Goal: Obtain resource: Download file/media

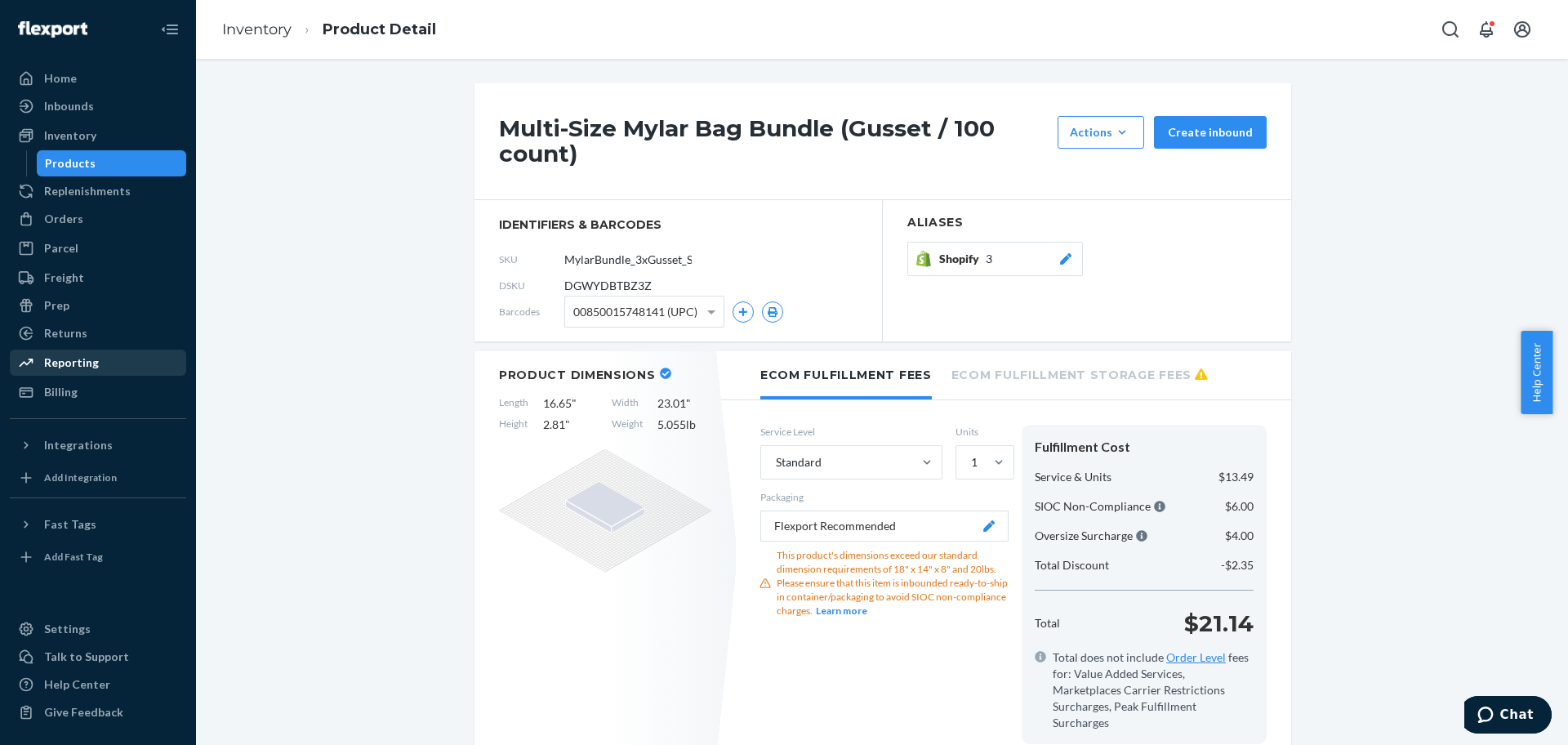
click at [95, 367] on div "Reporting" at bounding box center [98, 362] width 173 height 23
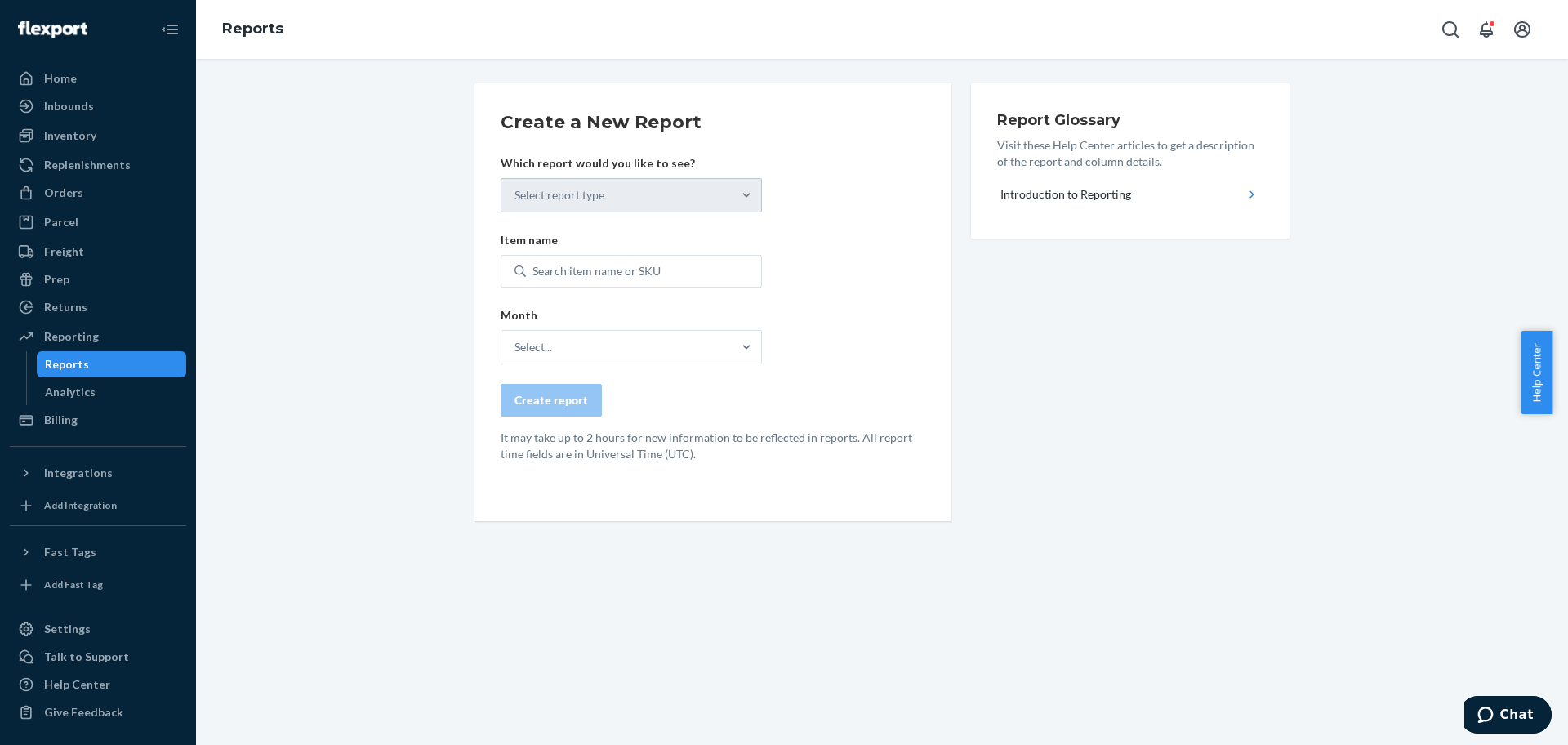
click at [552, 182] on div "Select report type" at bounding box center [631, 195] width 261 height 34
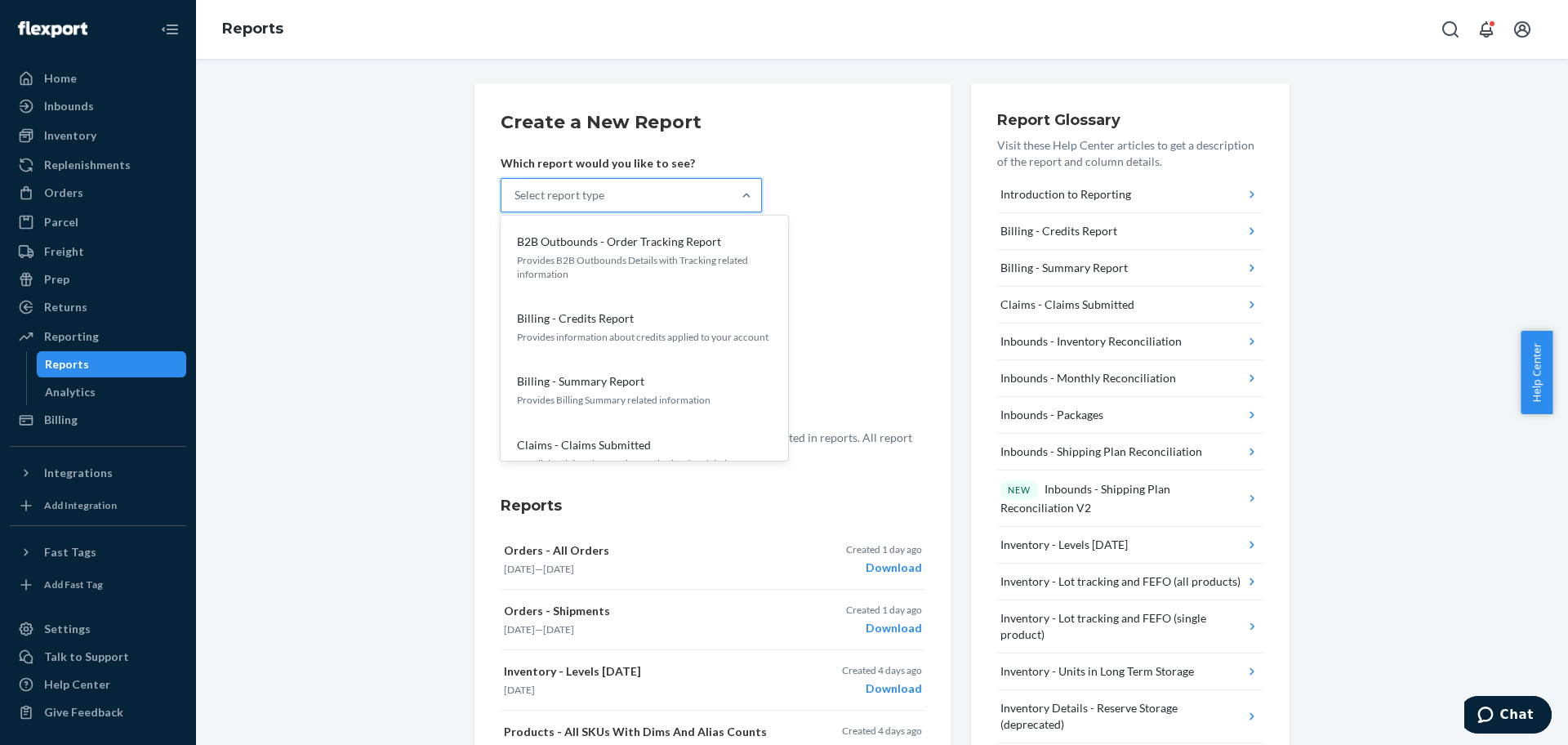
click at [567, 197] on div "Select report type" at bounding box center [558, 195] width 89 height 17
click at [516, 197] on input "option B2B Outbounds - Order Tracking Report focused, 1 of 27. 27 results avail…" at bounding box center [515, 195] width 2 height 17
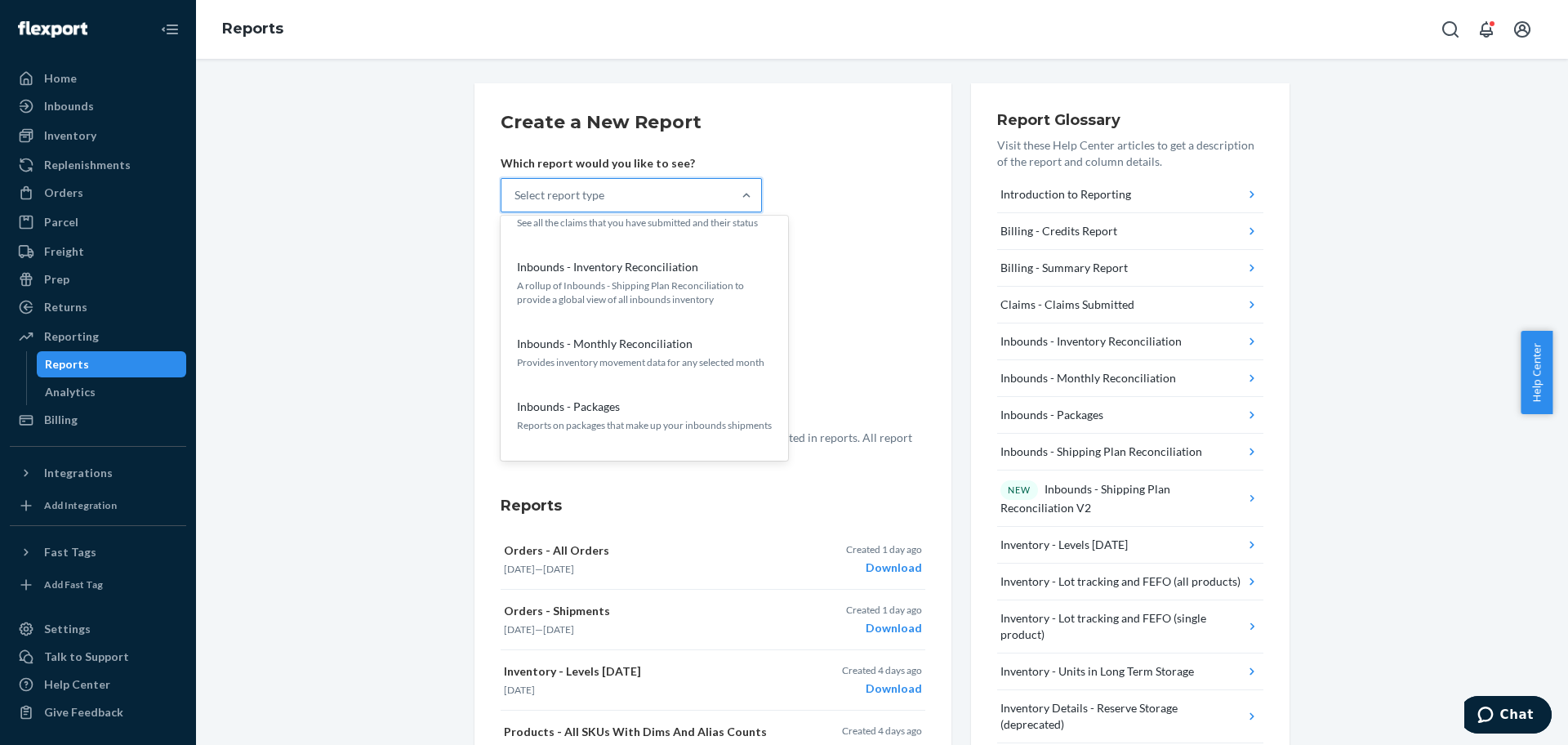
scroll to position [242, 0]
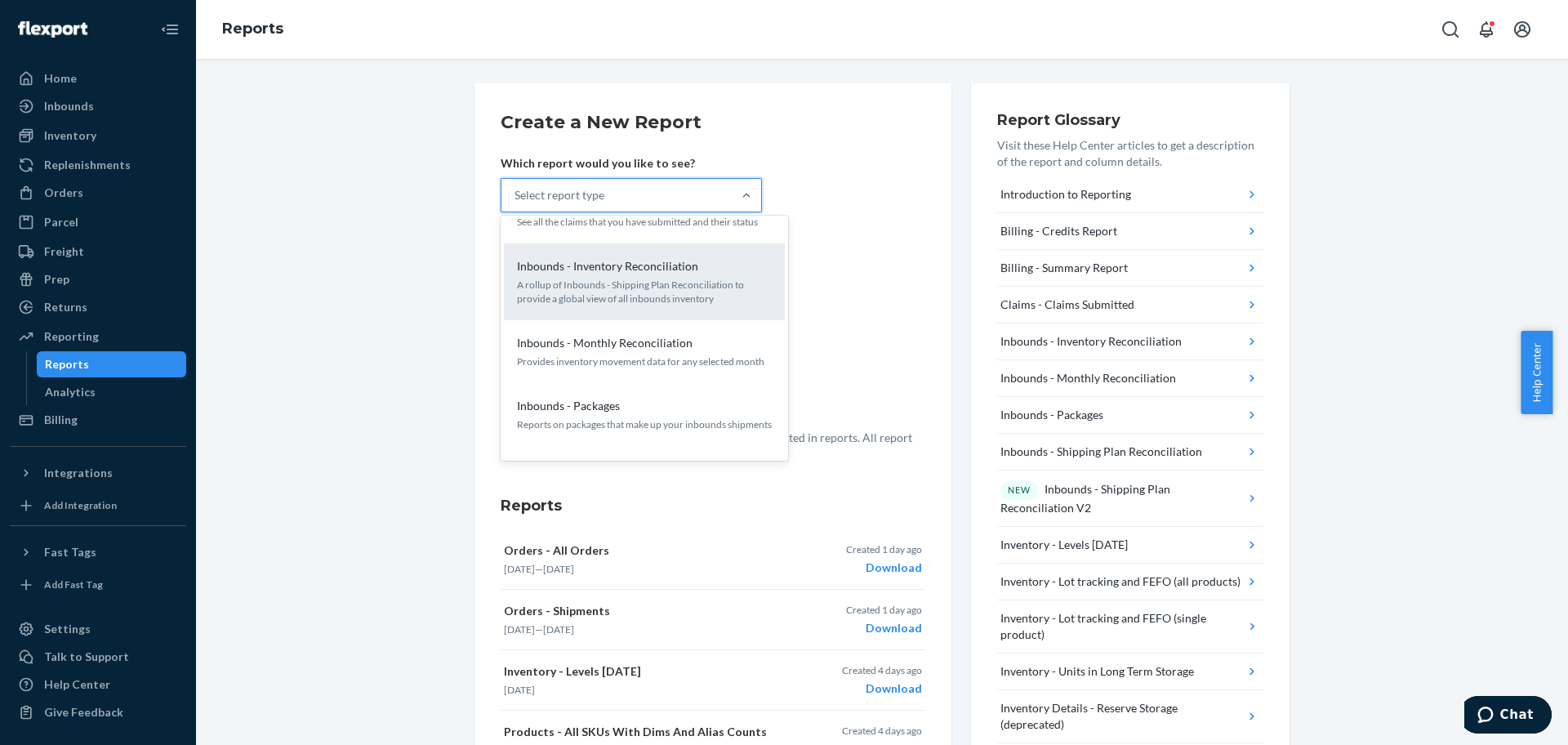
click at [626, 260] on p "Inbounds - Inventory Reconciliation" at bounding box center [608, 266] width 181 height 17
click at [516, 203] on input "option Inbounds - Inventory Reconciliation focused, 5 of 27. 27 results availab…" at bounding box center [515, 195] width 2 height 17
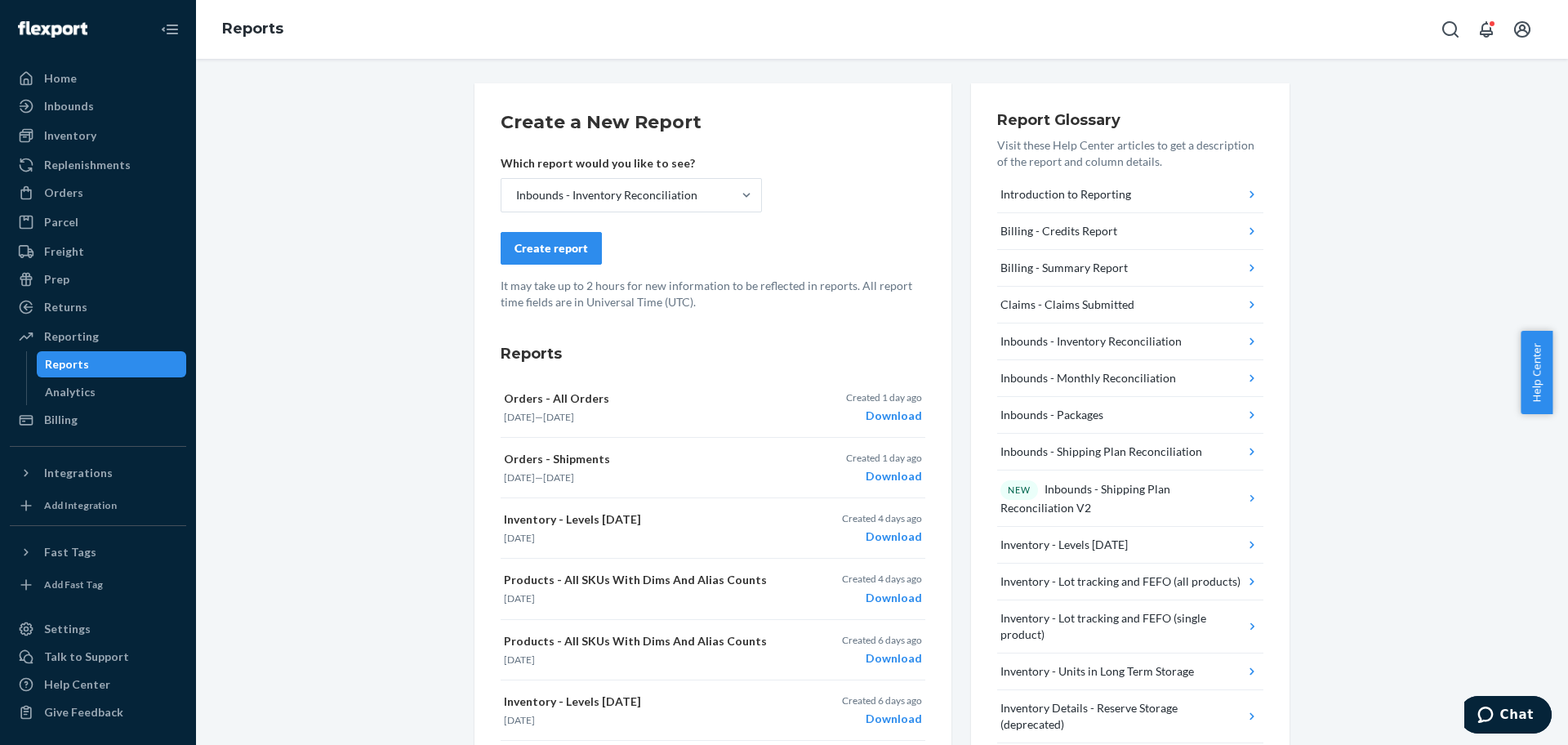
click at [572, 257] on button "Create report" at bounding box center [551, 248] width 101 height 32
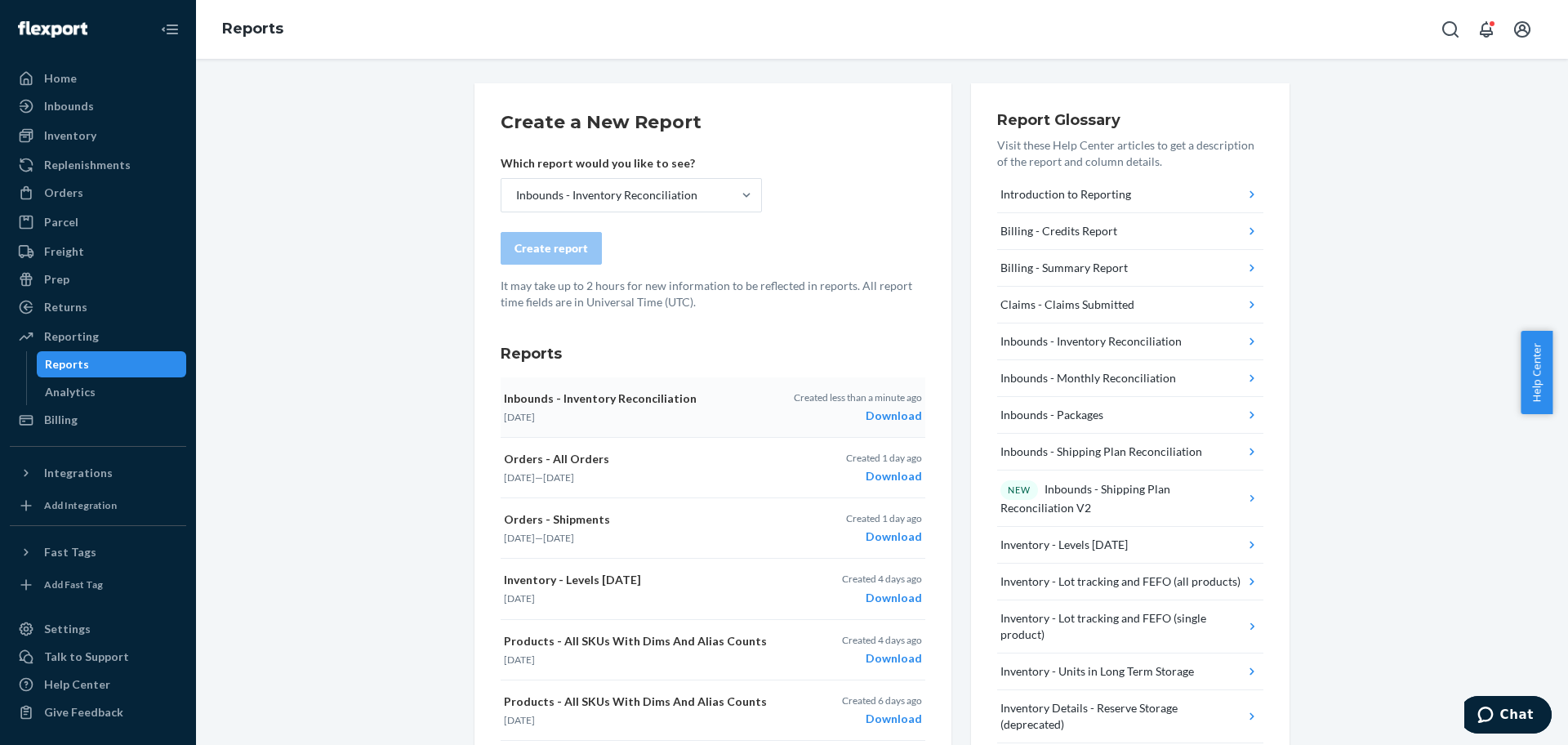
click at [901, 423] on div "Download" at bounding box center [858, 416] width 128 height 17
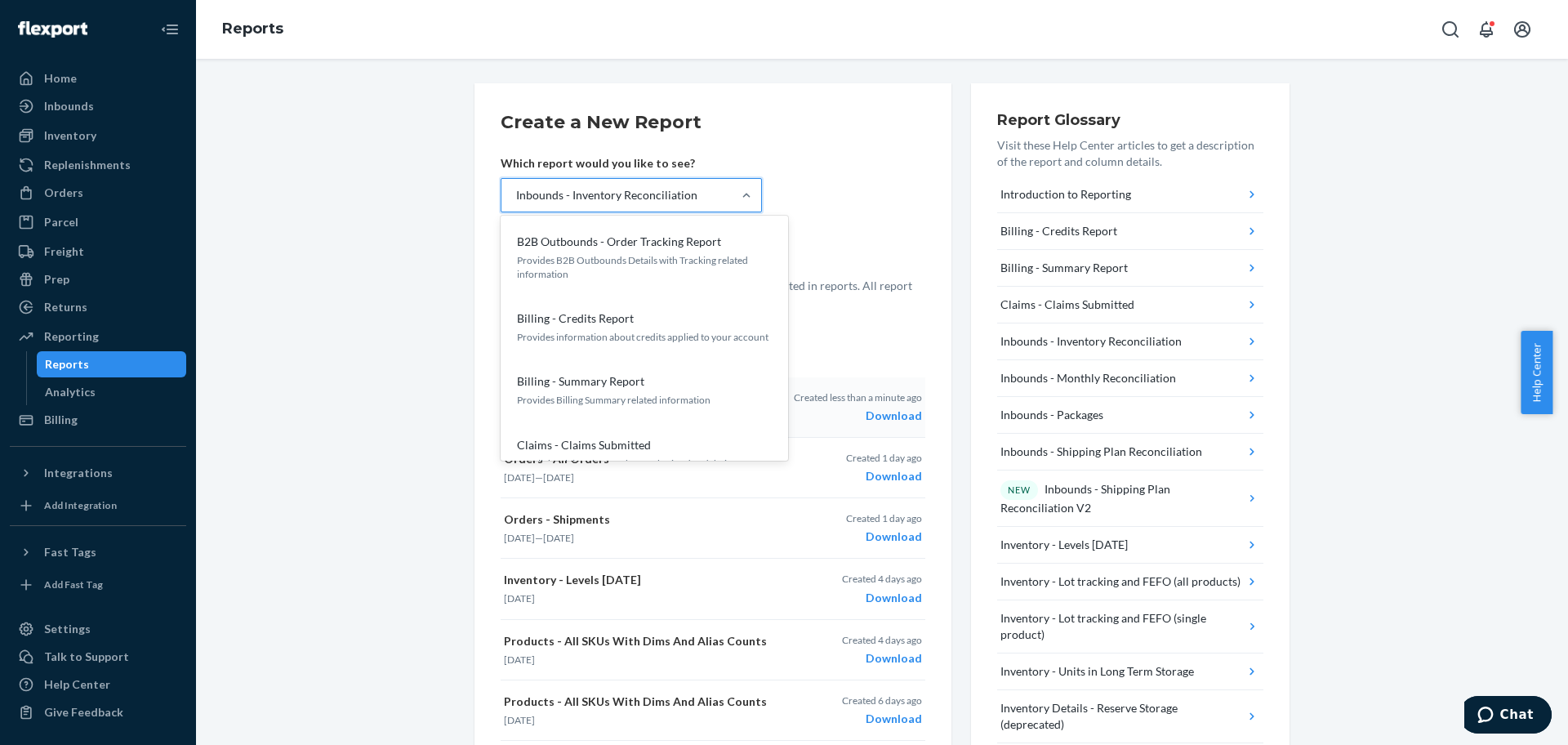
click at [625, 201] on div "Inbounds - Inventory Reconciliation" at bounding box center [607, 195] width 181 height 17
click at [516, 201] on input "option Inbounds - Inventory Reconciliation, selected. option B2B Outbounds - Or…" at bounding box center [515, 195] width 2 height 17
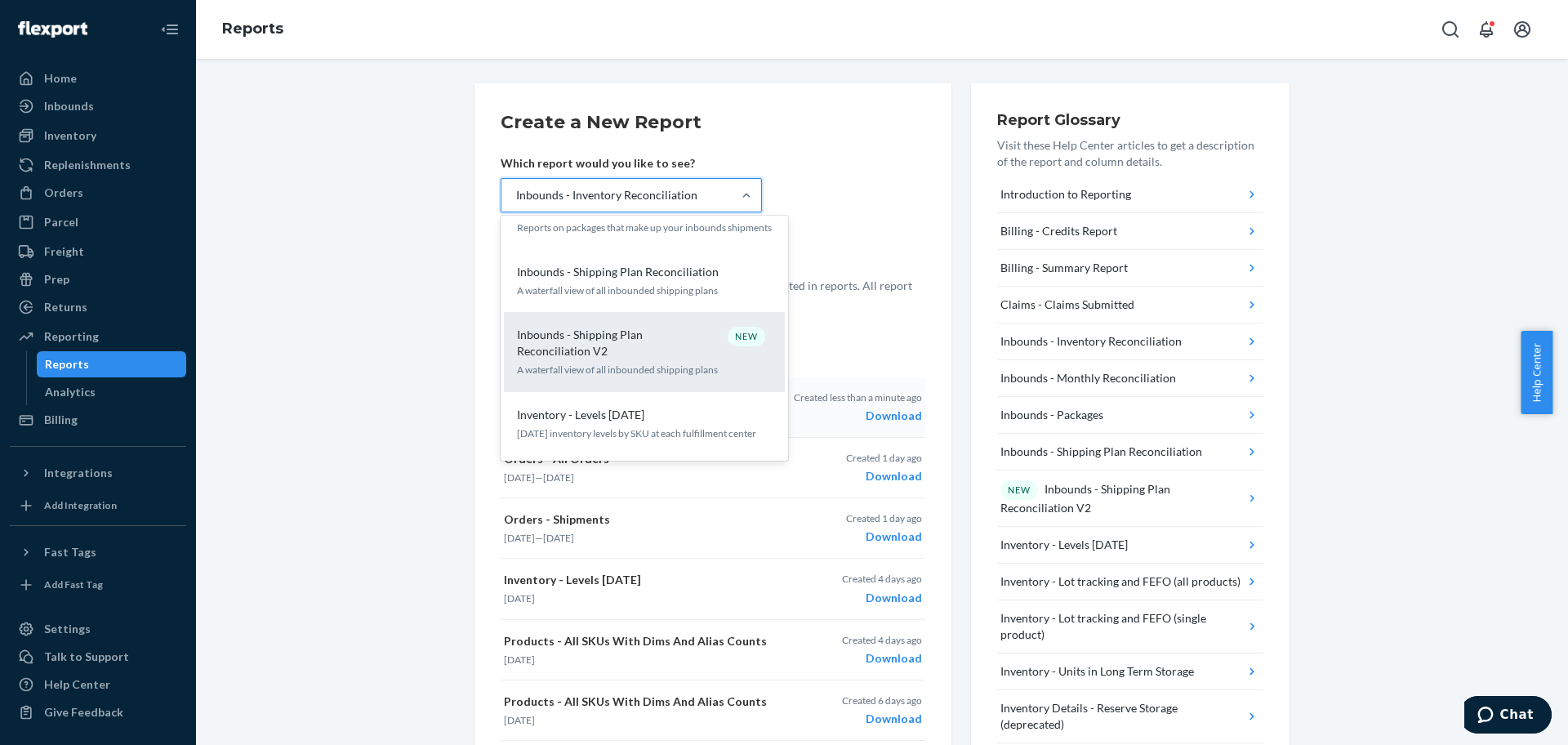
scroll to position [428, 0]
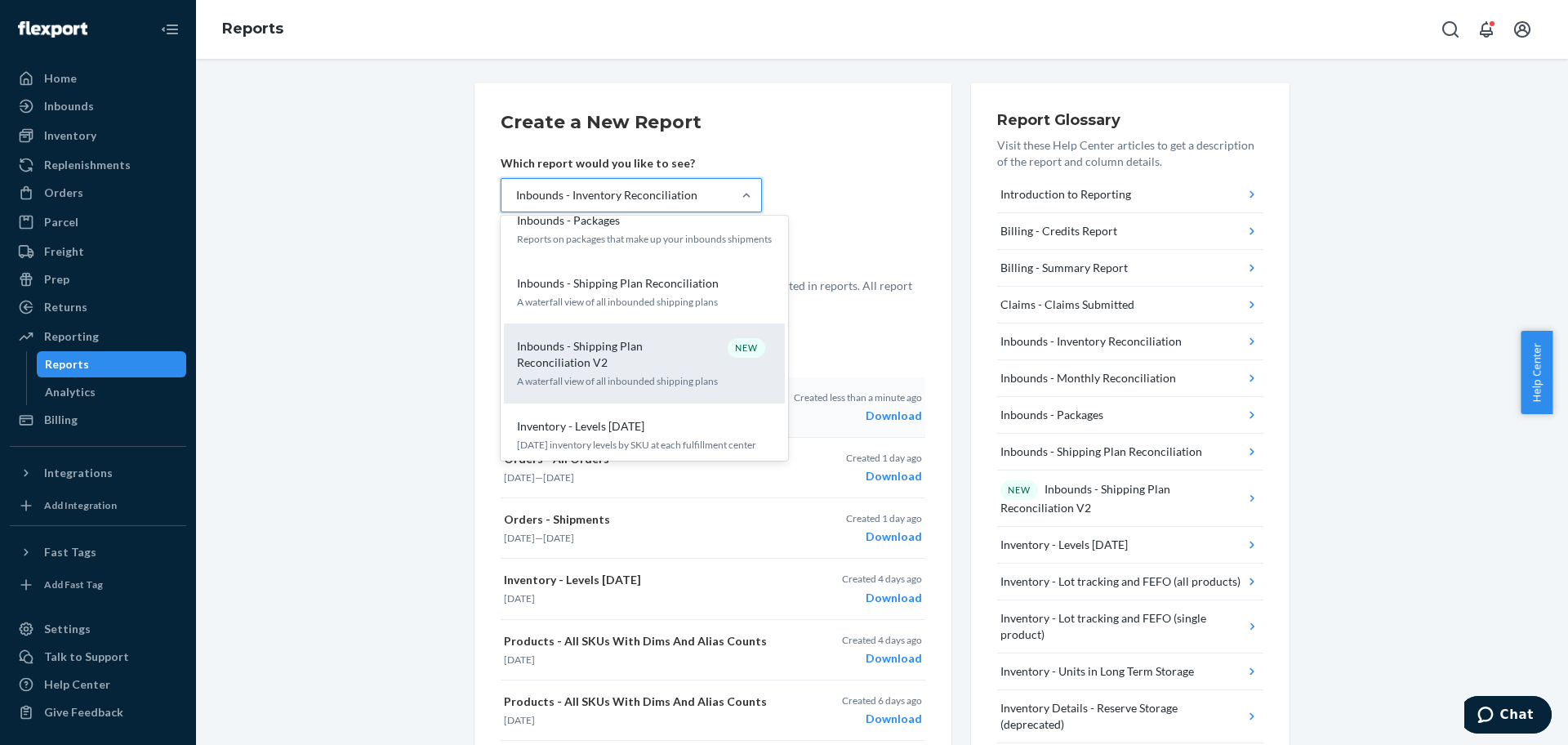
click at [623, 366] on p "Inbounds - Shipping Plan Reconciliation V2" at bounding box center [596, 354] width 157 height 32
click at [516, 203] on input "option Inbounds - Inventory Reconciliation, selected. option Inbounds - Shippin…" at bounding box center [515, 195] width 2 height 17
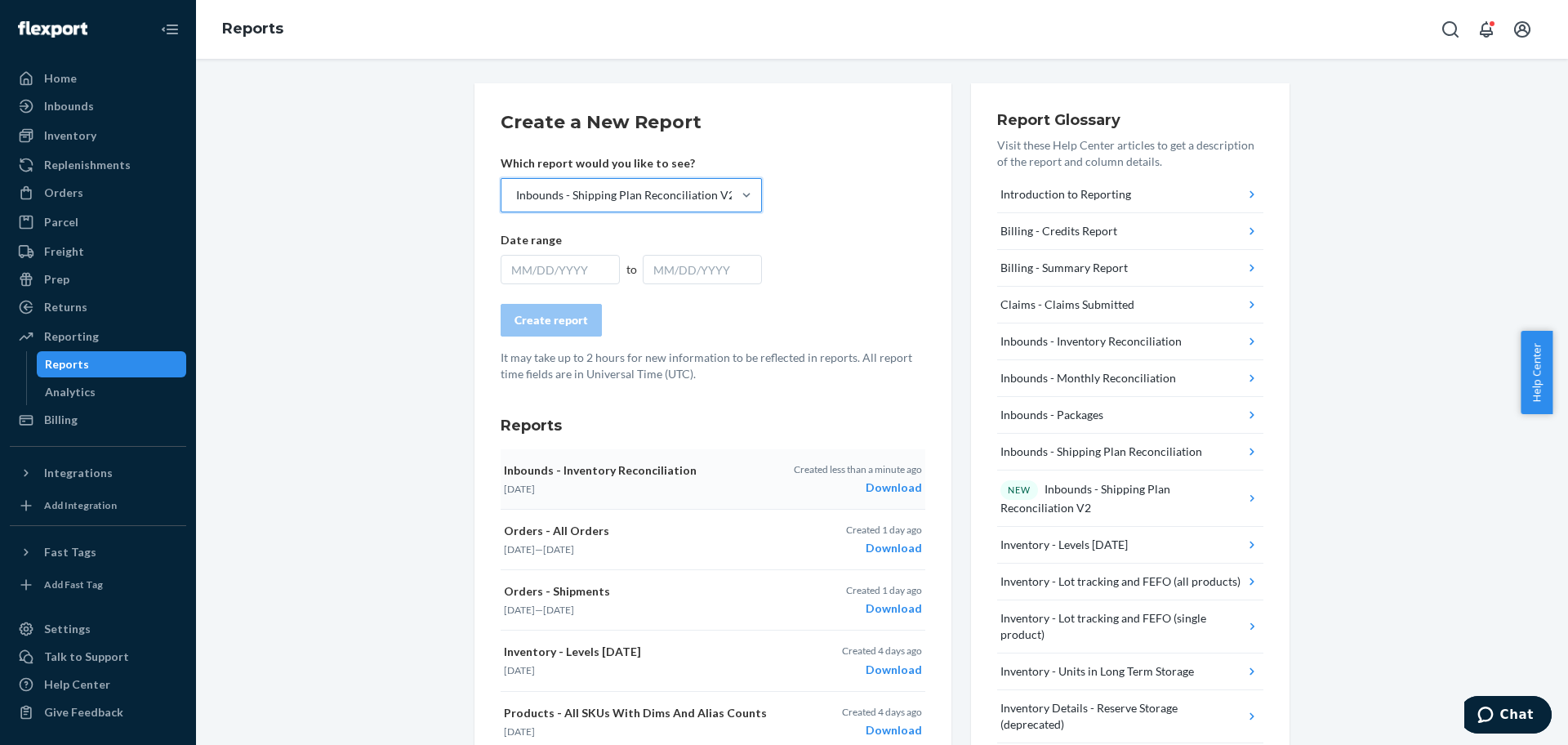
click at [553, 264] on div "MM/DD/YYYY" at bounding box center [559, 269] width 119 height 29
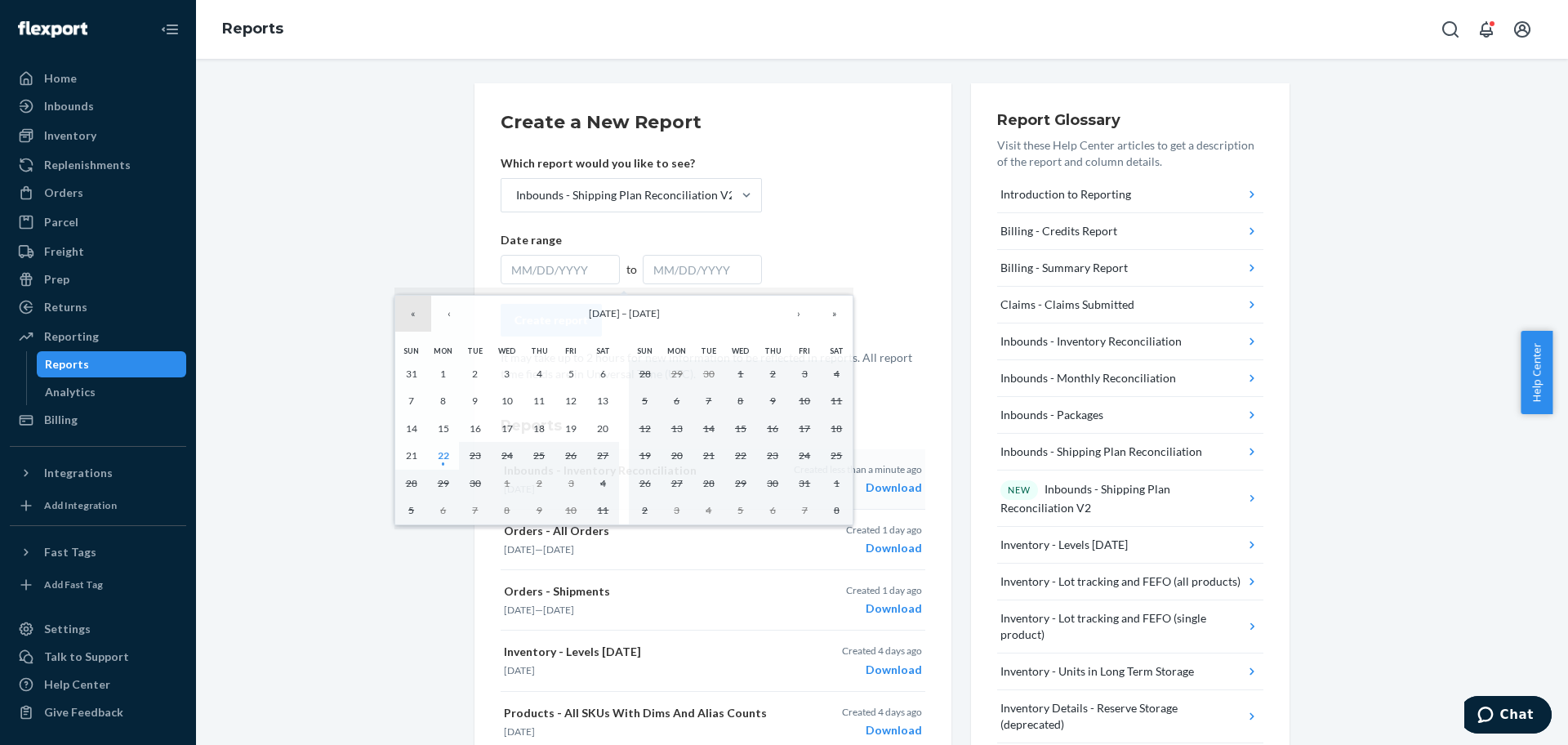
click at [408, 314] on button "«" at bounding box center [413, 314] width 36 height 36
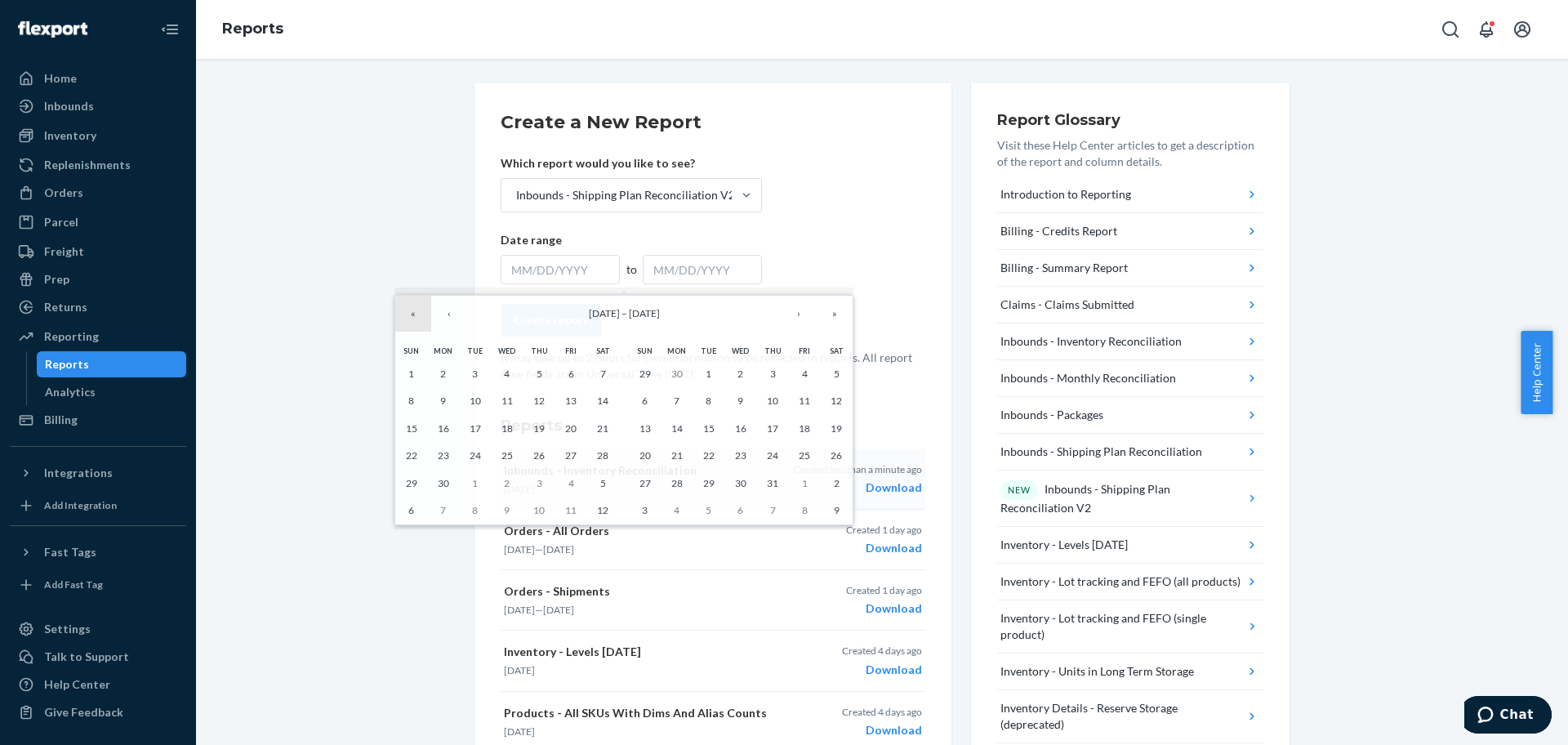
click at [408, 314] on button "«" at bounding box center [413, 314] width 36 height 36
click at [836, 322] on button "»" at bounding box center [835, 314] width 36 height 36
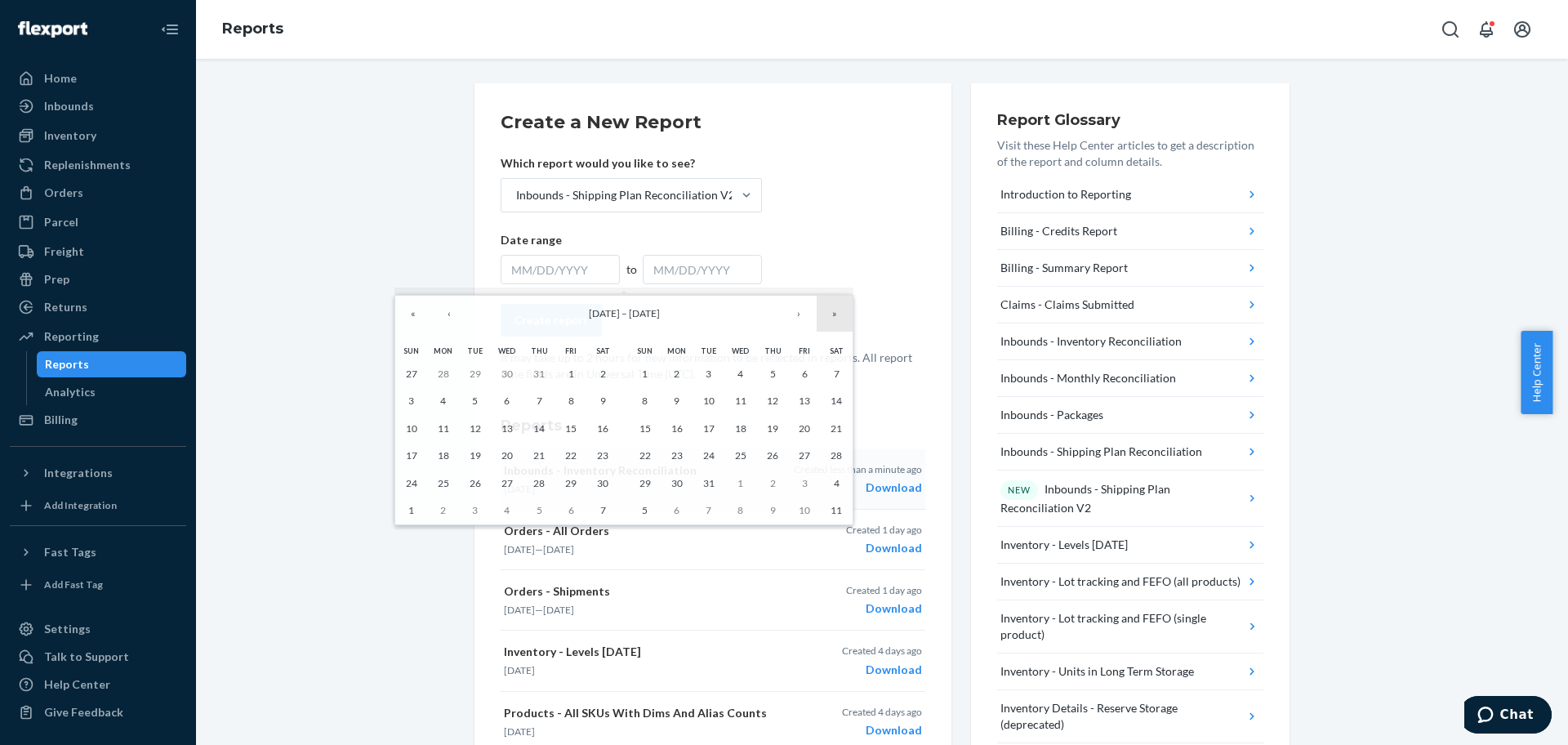
click at [836, 322] on button "»" at bounding box center [835, 314] width 36 height 36
click at [458, 320] on button "‹" at bounding box center [449, 314] width 36 height 36
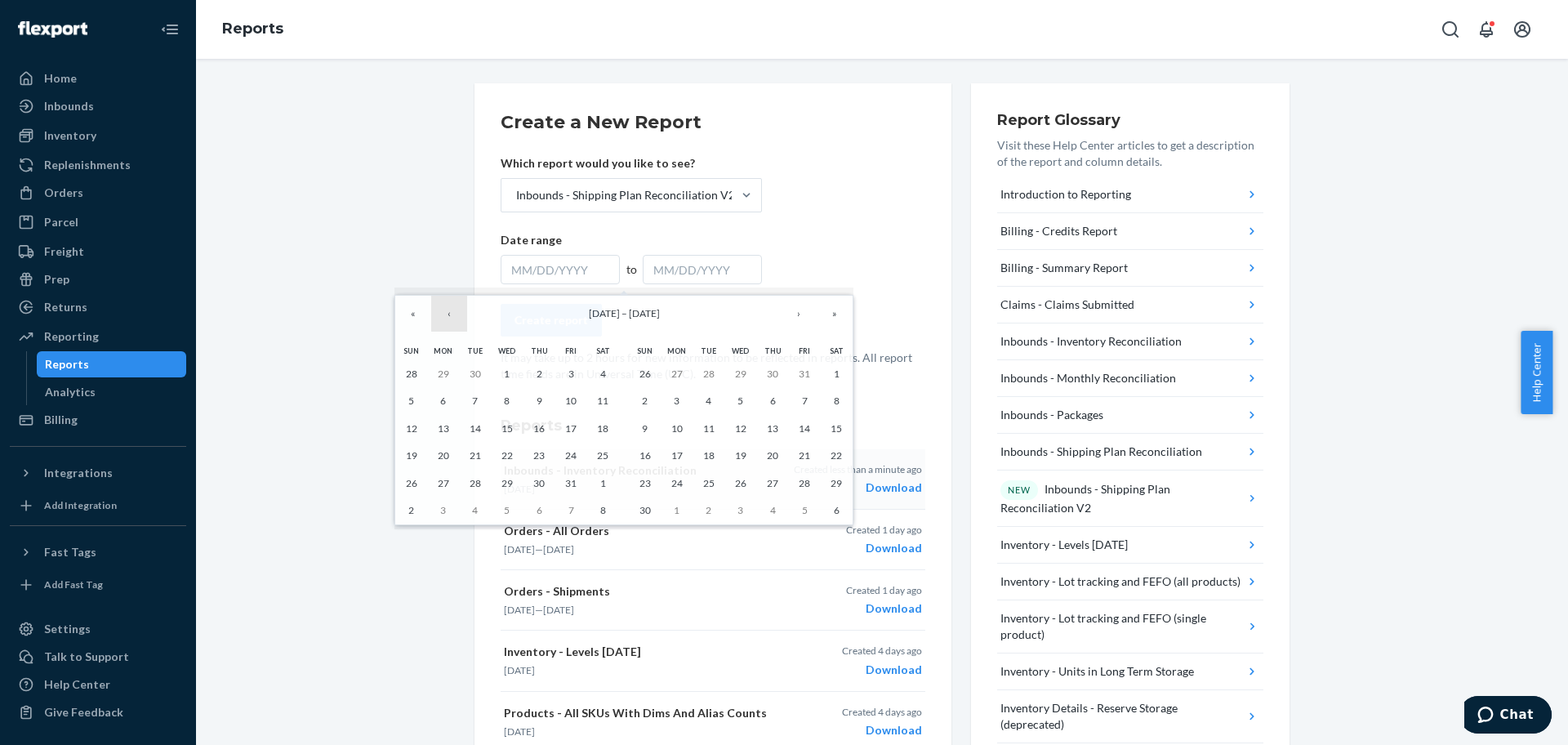
click at [458, 320] on button "‹" at bounding box center [449, 314] width 36 height 36
click at [771, 372] on abbr "1" at bounding box center [774, 373] width 6 height 12
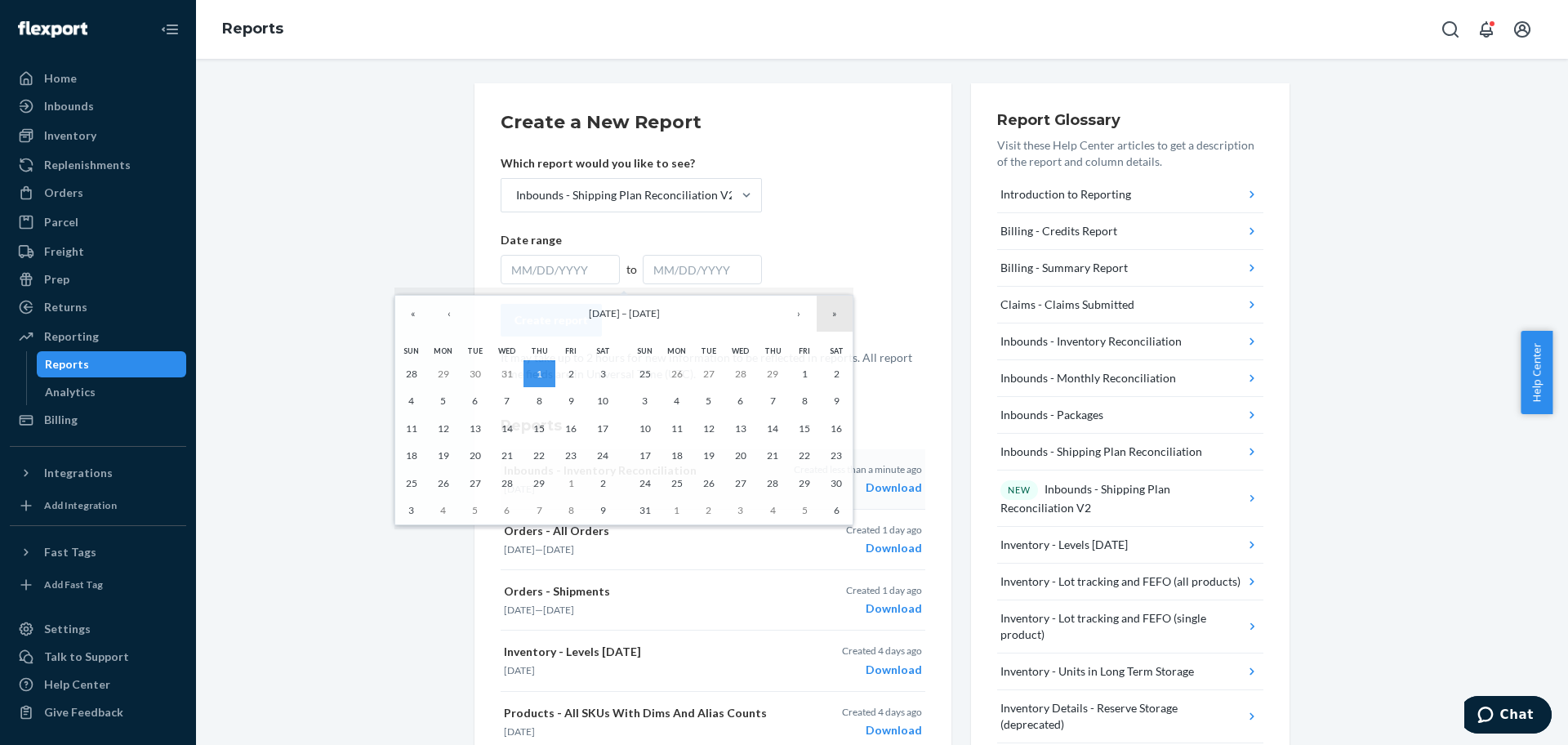
click at [836, 319] on button "»" at bounding box center [835, 314] width 36 height 36
click at [809, 314] on button "›" at bounding box center [798, 314] width 36 height 36
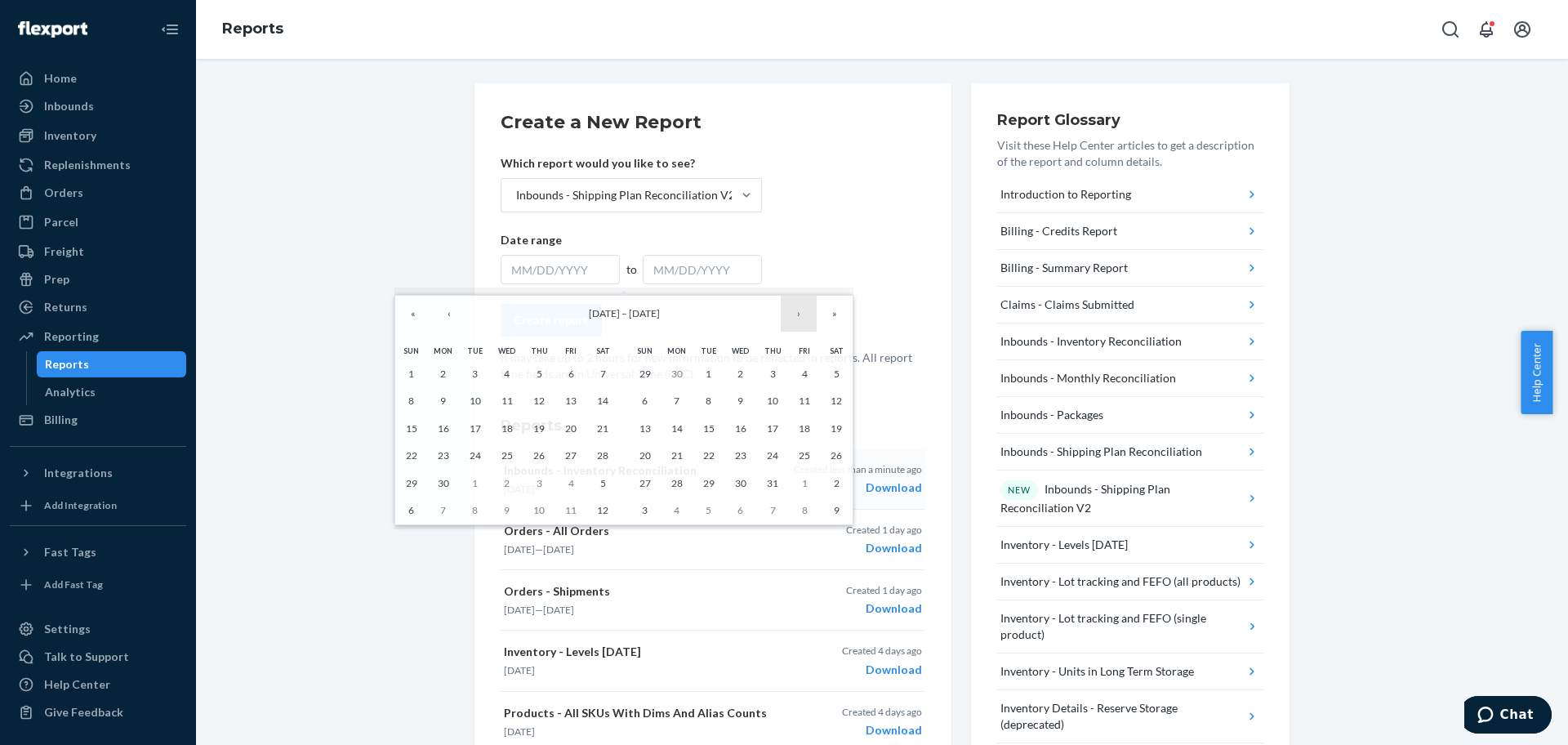
click at [809, 314] on button "›" at bounding box center [798, 314] width 36 height 36
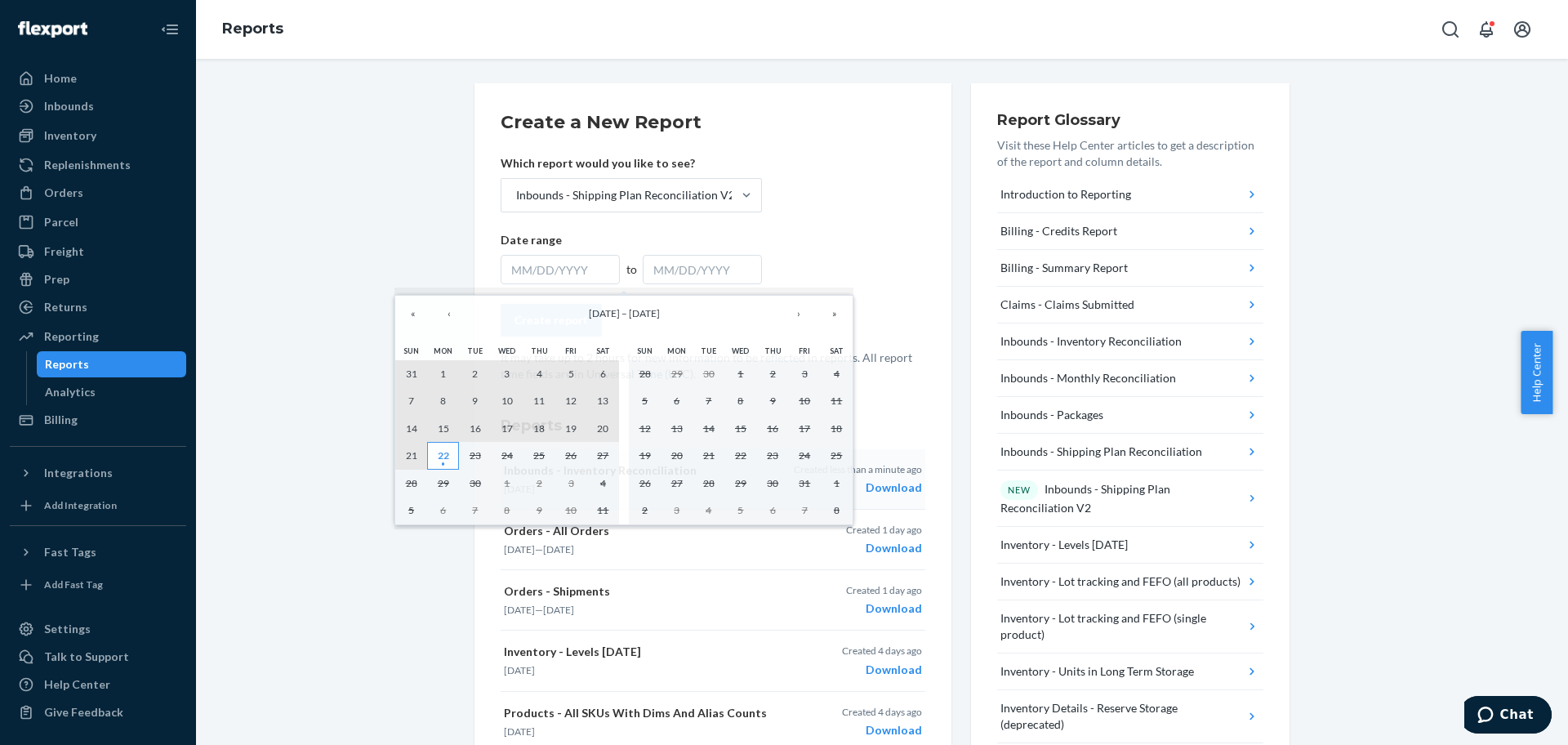
click at [447, 451] on abbr "22" at bounding box center [443, 455] width 12 height 12
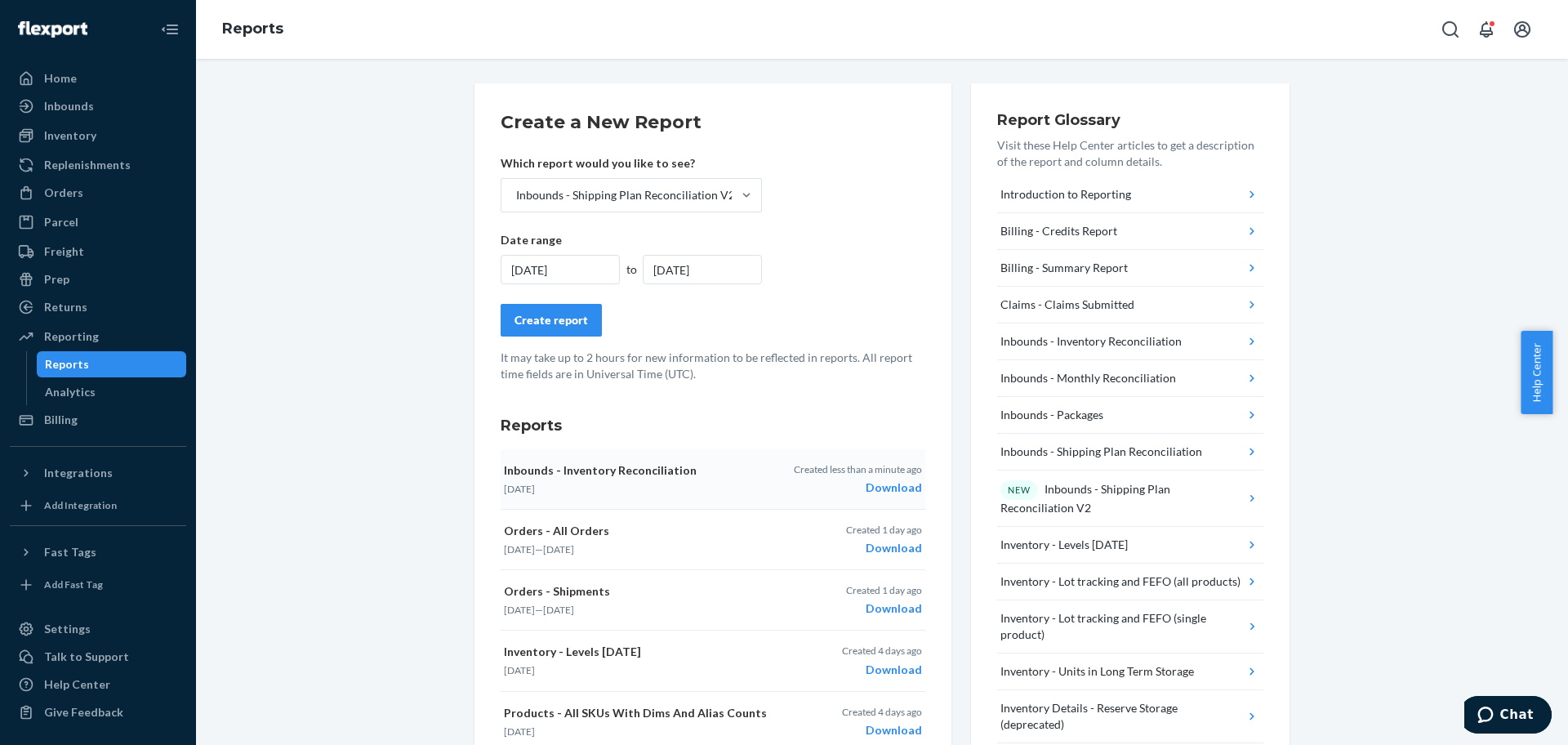
drag, startPoint x: 572, startPoint y: 329, endPoint x: 592, endPoint y: 331, distance: 20.1
click at [572, 331] on button "Create report" at bounding box center [551, 319] width 101 height 32
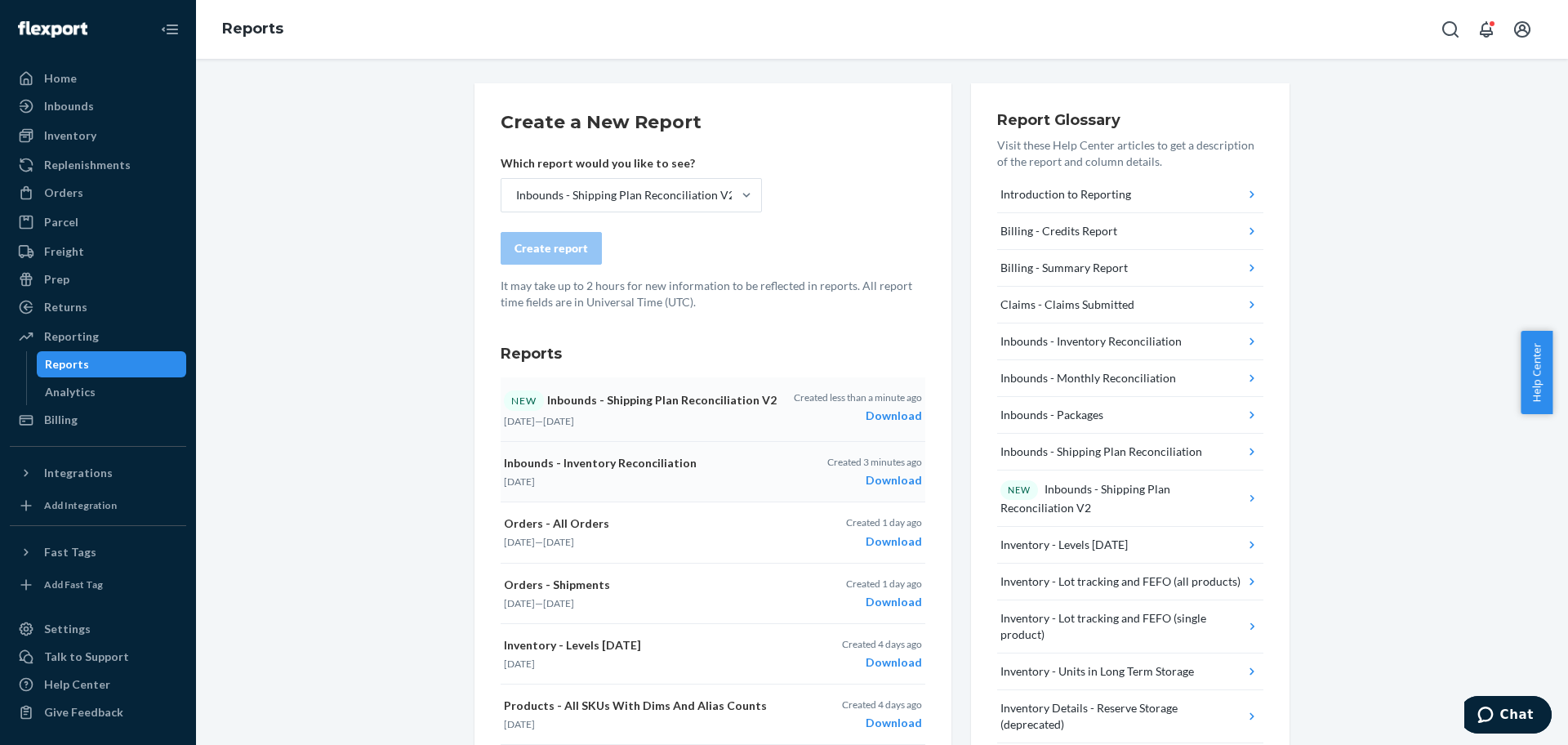
click at [900, 418] on div "Download" at bounding box center [858, 416] width 128 height 17
click at [77, 248] on div "Freight" at bounding box center [64, 252] width 40 height 17
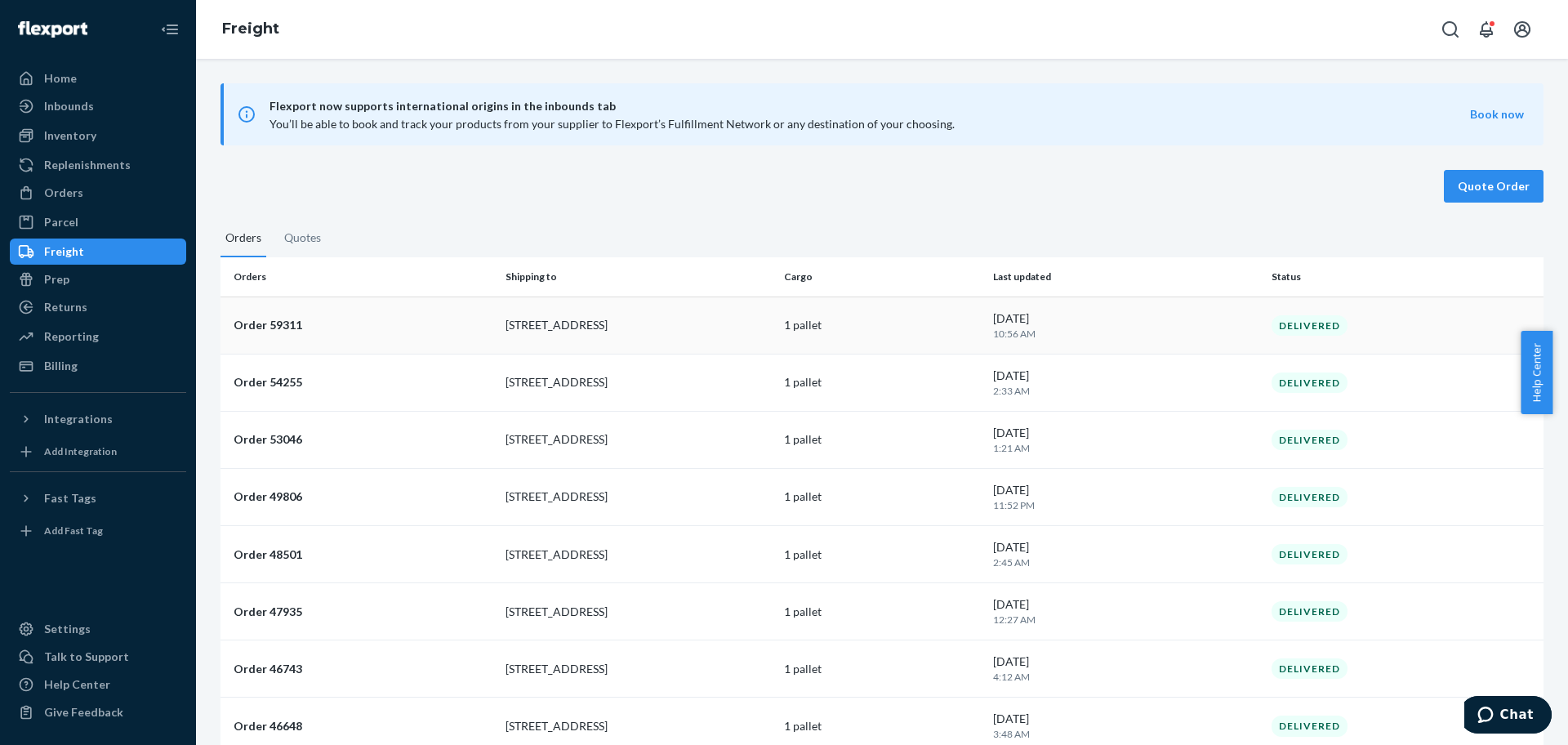
click at [412, 325] on p "Order 59311" at bounding box center [363, 324] width 259 height 17
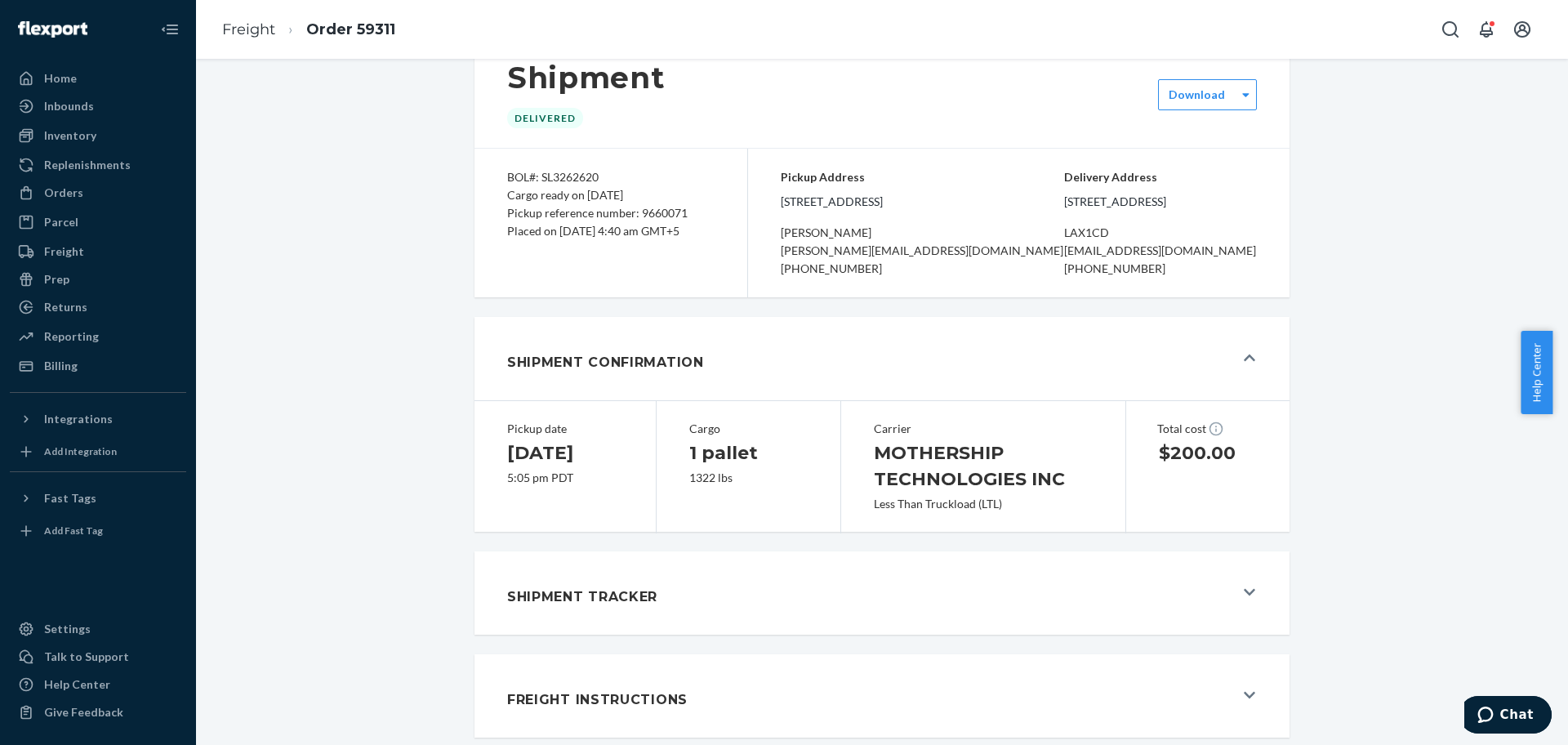
scroll to position [63, 0]
click at [615, 587] on h1 "Shipment Tracker" at bounding box center [582, 595] width 150 height 20
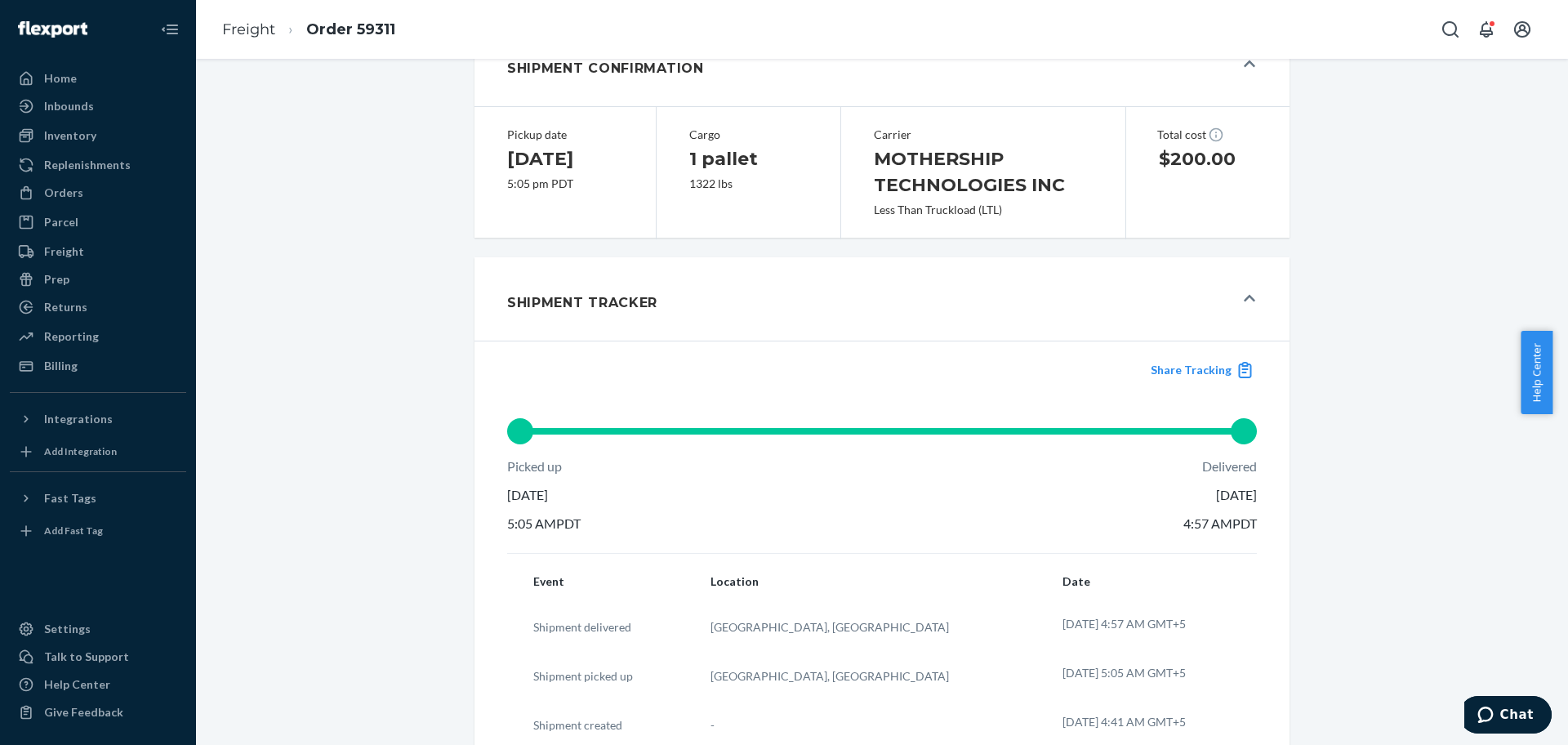
scroll to position [491, 0]
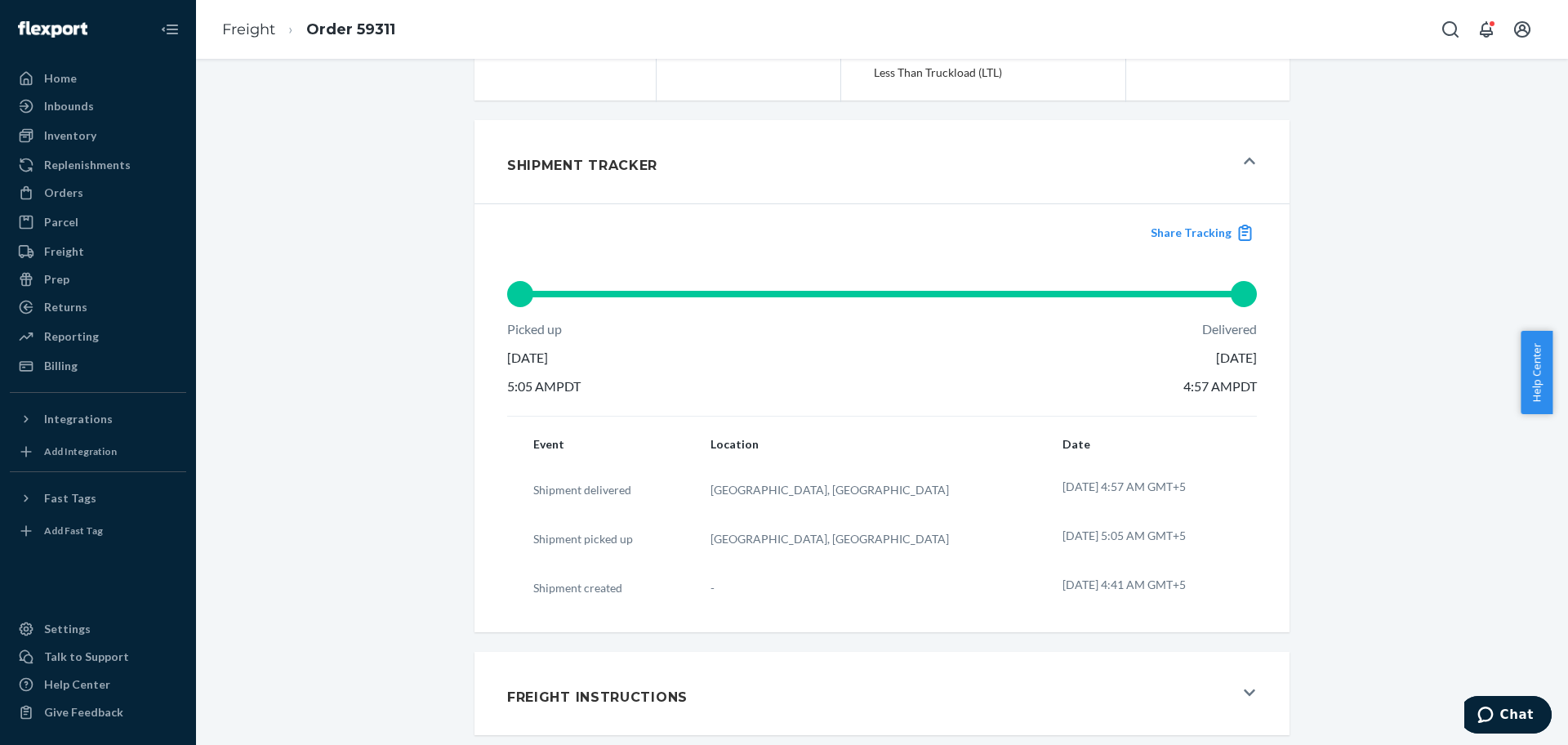
click at [643, 708] on div "Freight Instructions" at bounding box center [871, 693] width 727 height 44
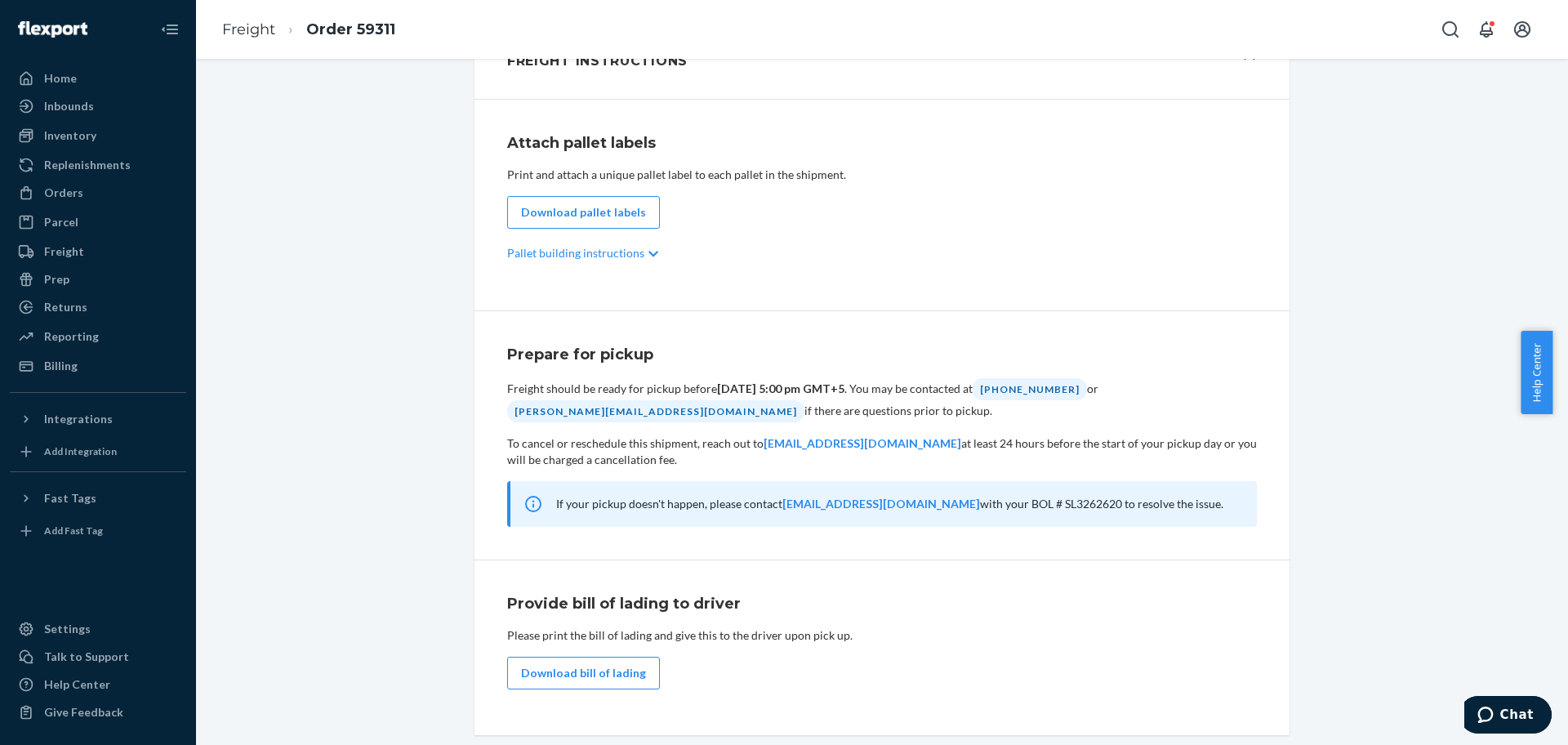
scroll to position [0, 0]
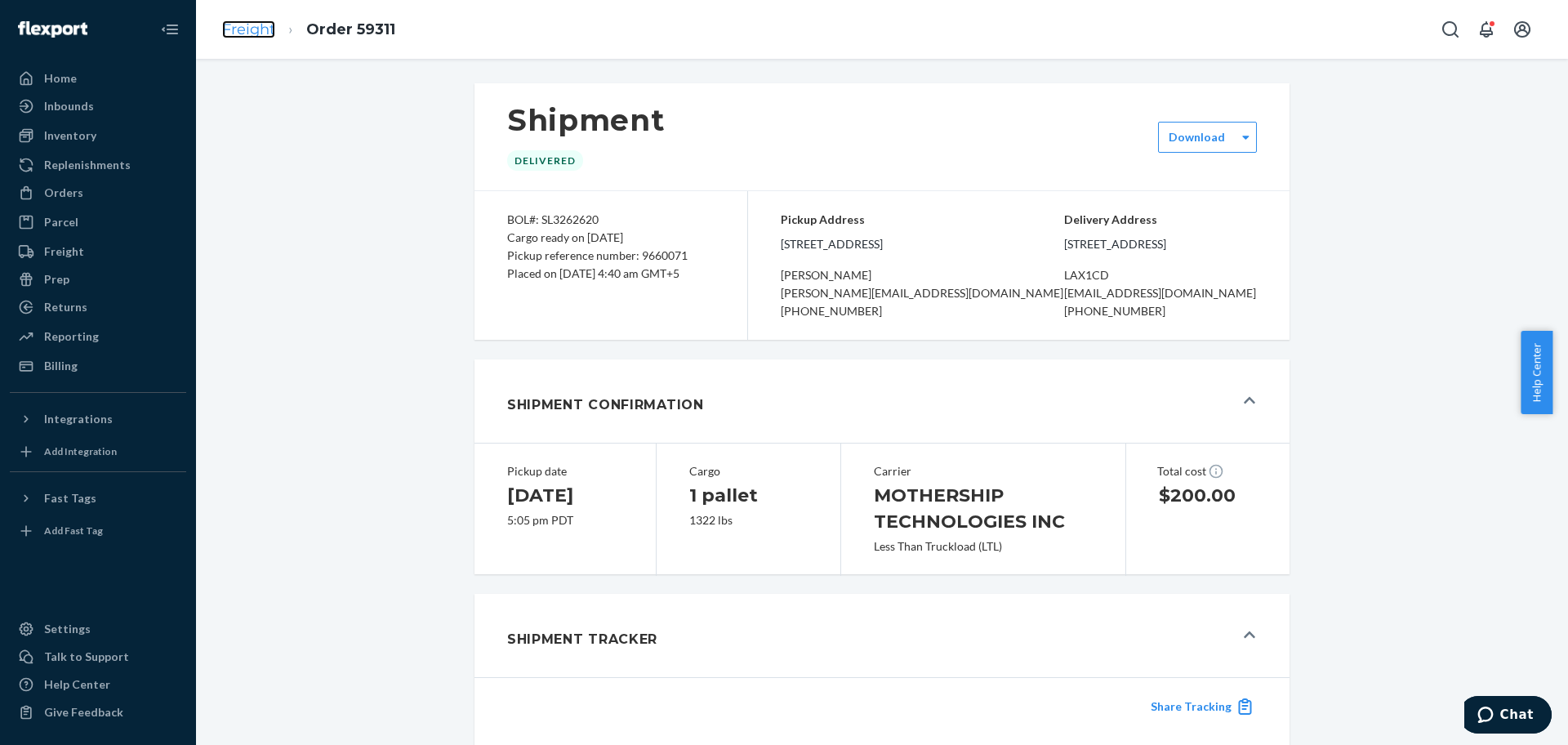
click at [258, 31] on link "Freight" at bounding box center [249, 29] width 53 height 18
